Goal: Transaction & Acquisition: Book appointment/travel/reservation

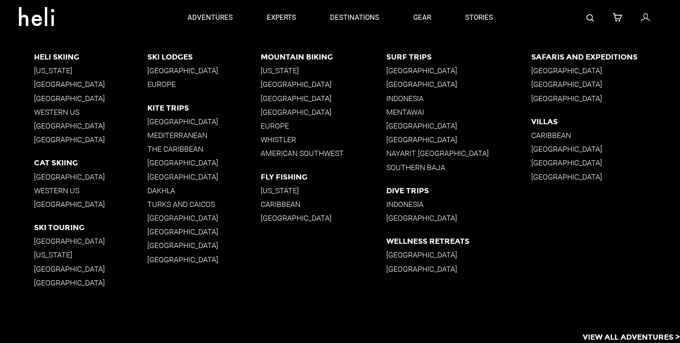
click at [578, 17] on div at bounding box center [586, 17] width 152 height 35
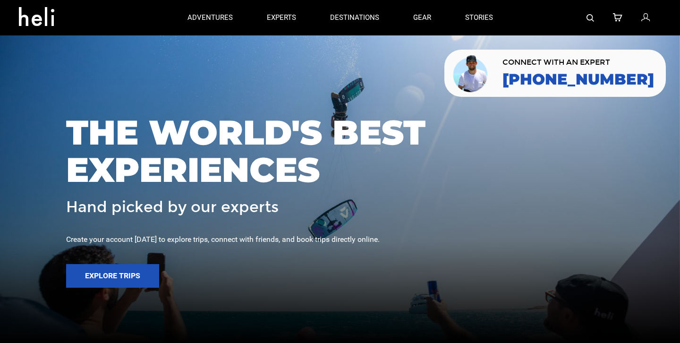
click at [594, 17] on img at bounding box center [591, 18] width 8 height 8
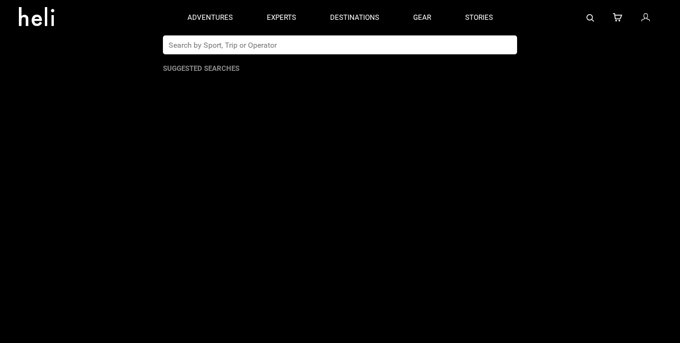
click at [426, 46] on input "text" at bounding box center [330, 44] width 335 height 19
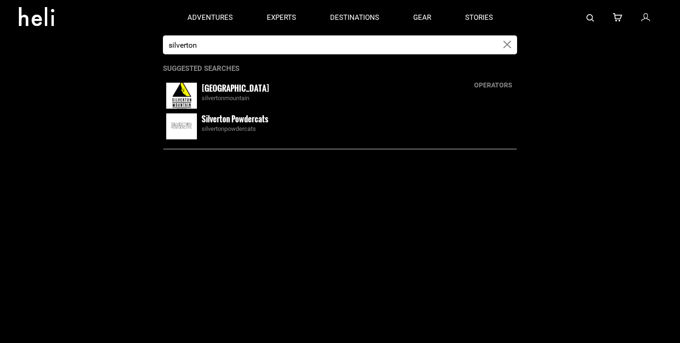
type input "silverton"
click at [235, 89] on small "[GEOGRAPHIC_DATA]" at bounding box center [236, 88] width 68 height 12
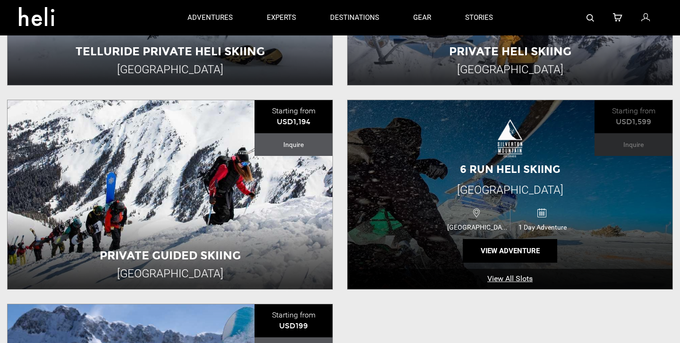
scroll to position [300, 0]
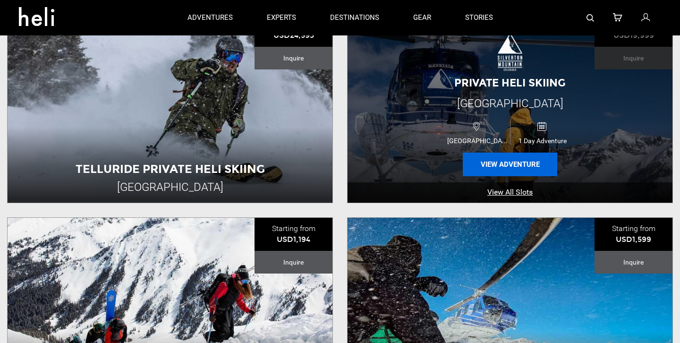
click at [515, 156] on button "View Adventure" at bounding box center [510, 165] width 94 height 24
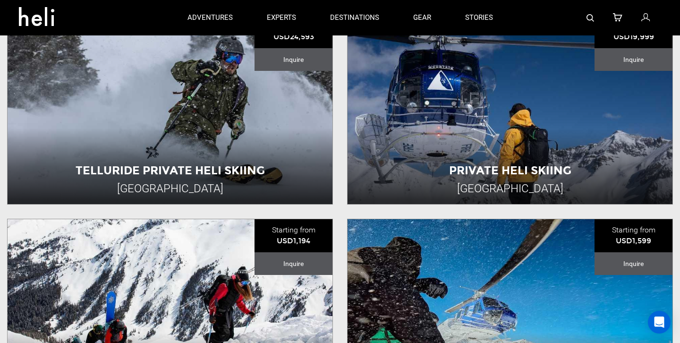
scroll to position [290, 0]
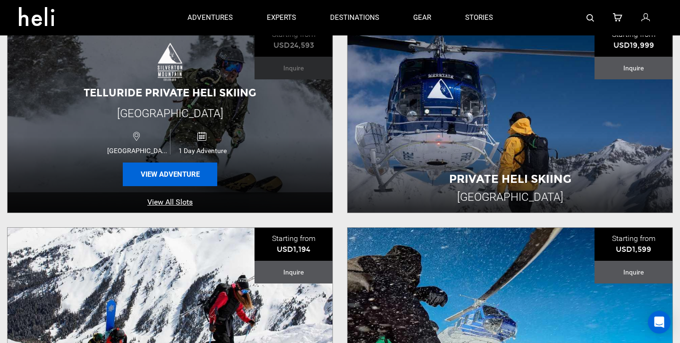
click at [203, 178] on button "View Adventure" at bounding box center [170, 175] width 94 height 24
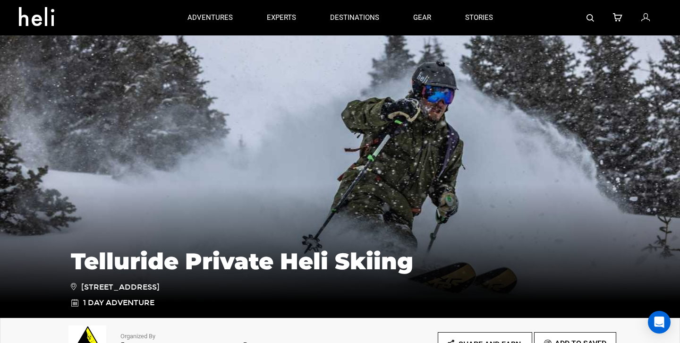
scroll to position [373, 0]
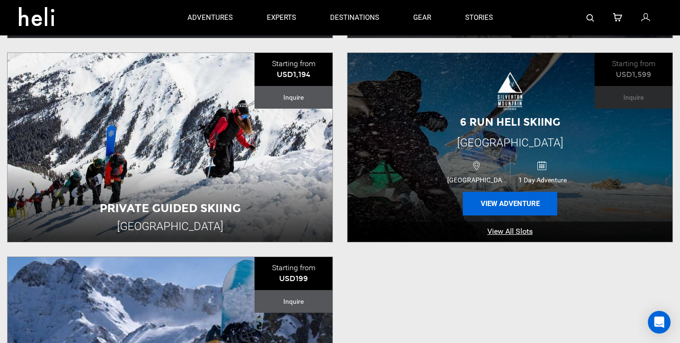
scroll to position [422, 0]
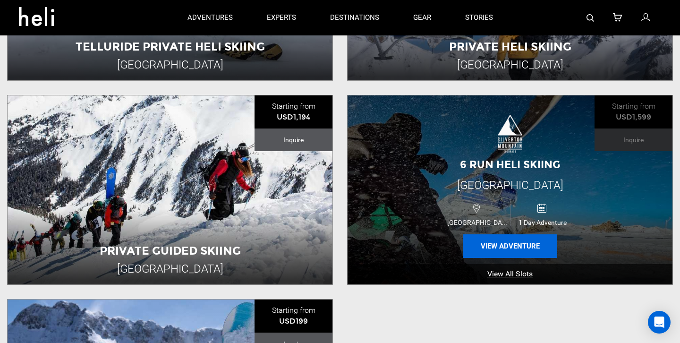
click at [511, 247] on button "View Adventure" at bounding box center [510, 246] width 94 height 24
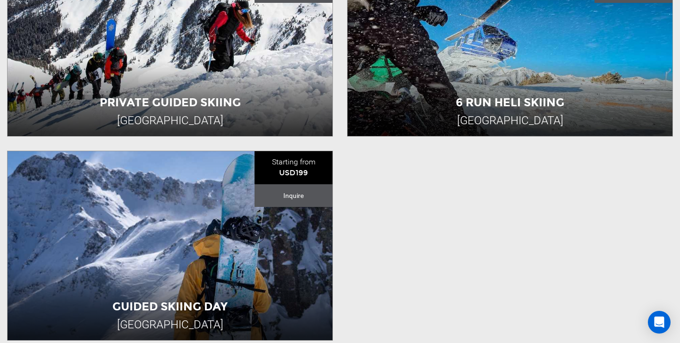
scroll to position [571, 0]
